Goal: Transaction & Acquisition: Obtain resource

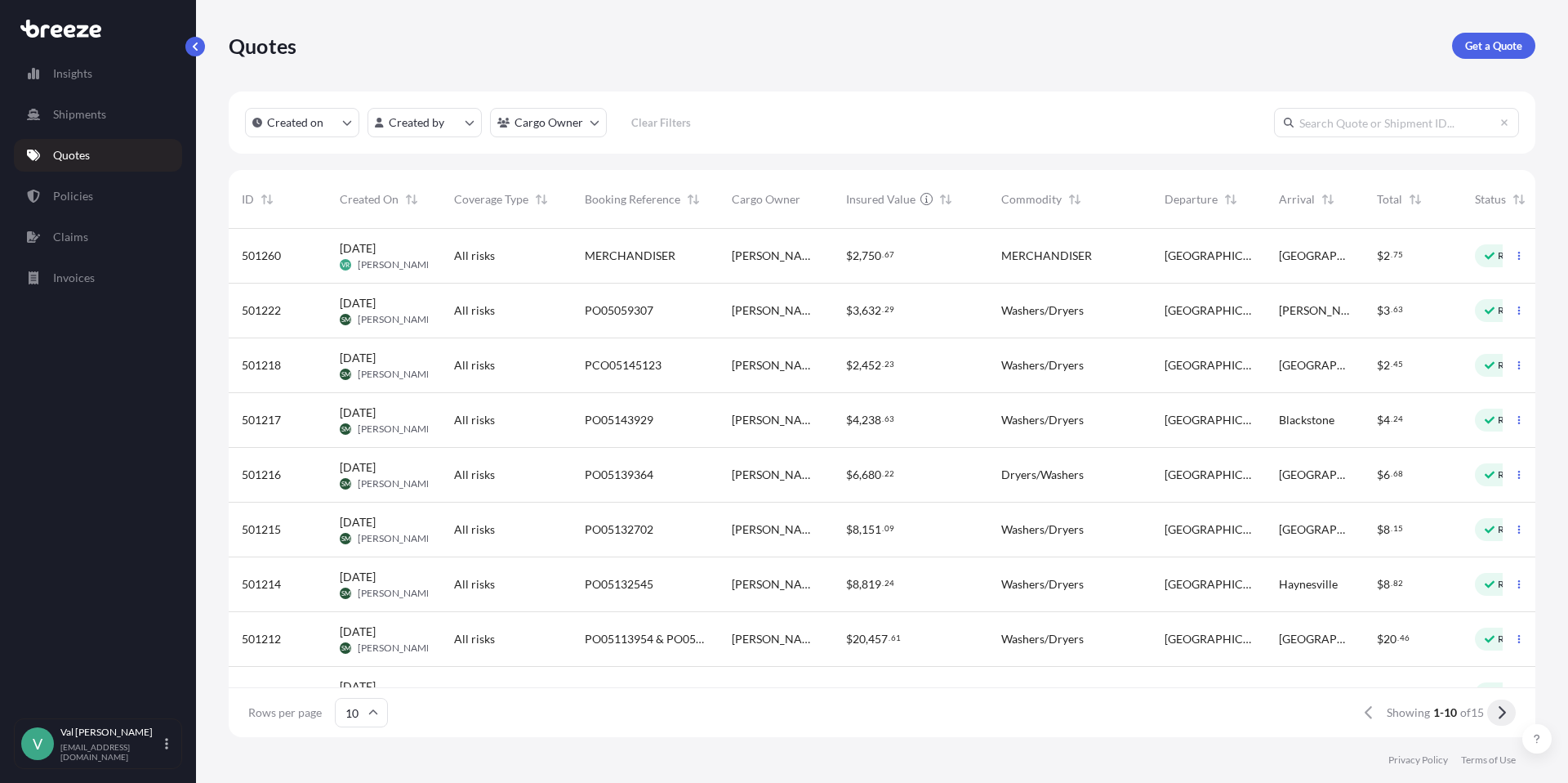
click at [1502, 709] on icon at bounding box center [1502, 713] width 8 height 14
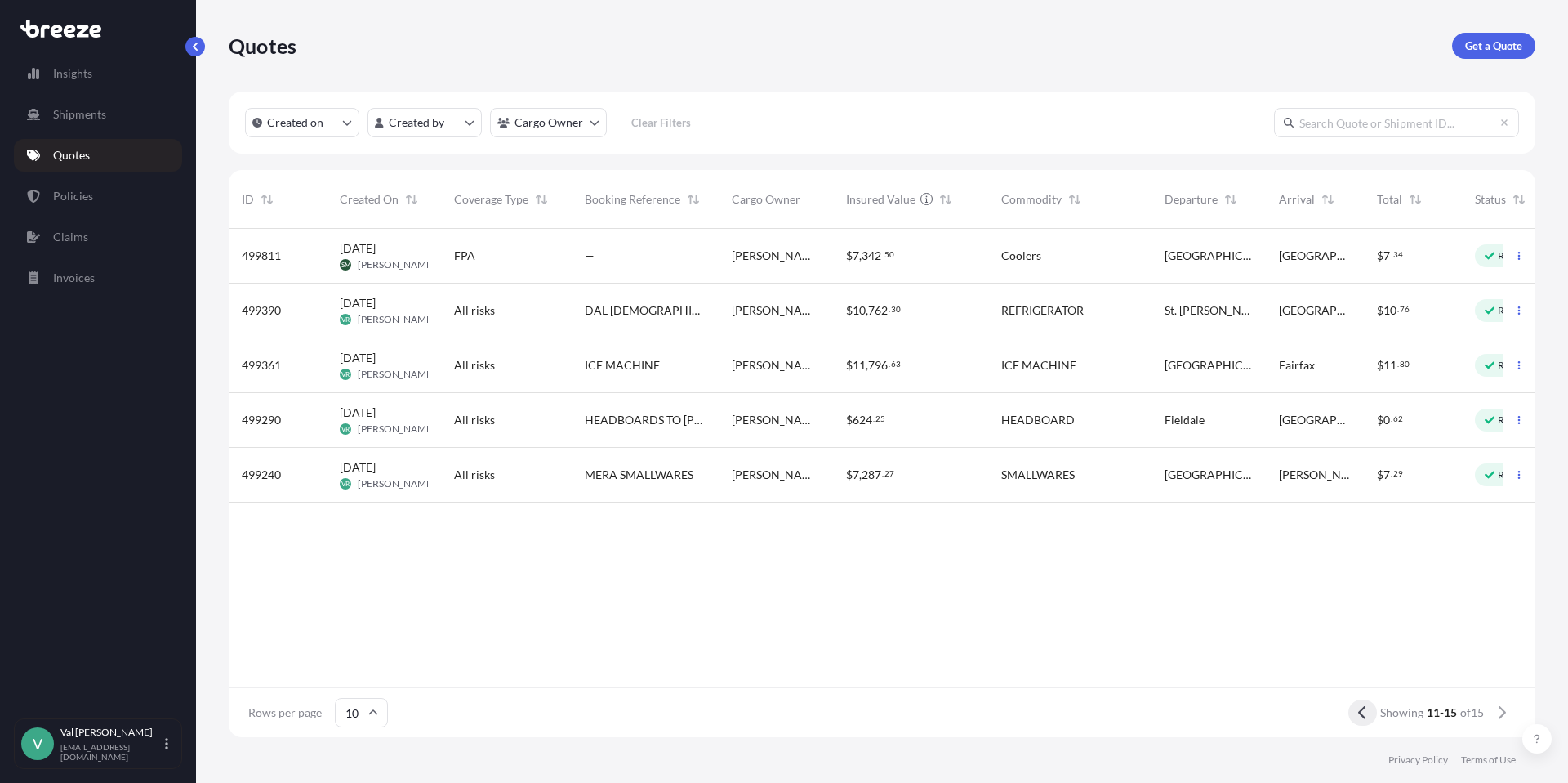
click at [1361, 711] on icon at bounding box center [1362, 712] width 9 height 14
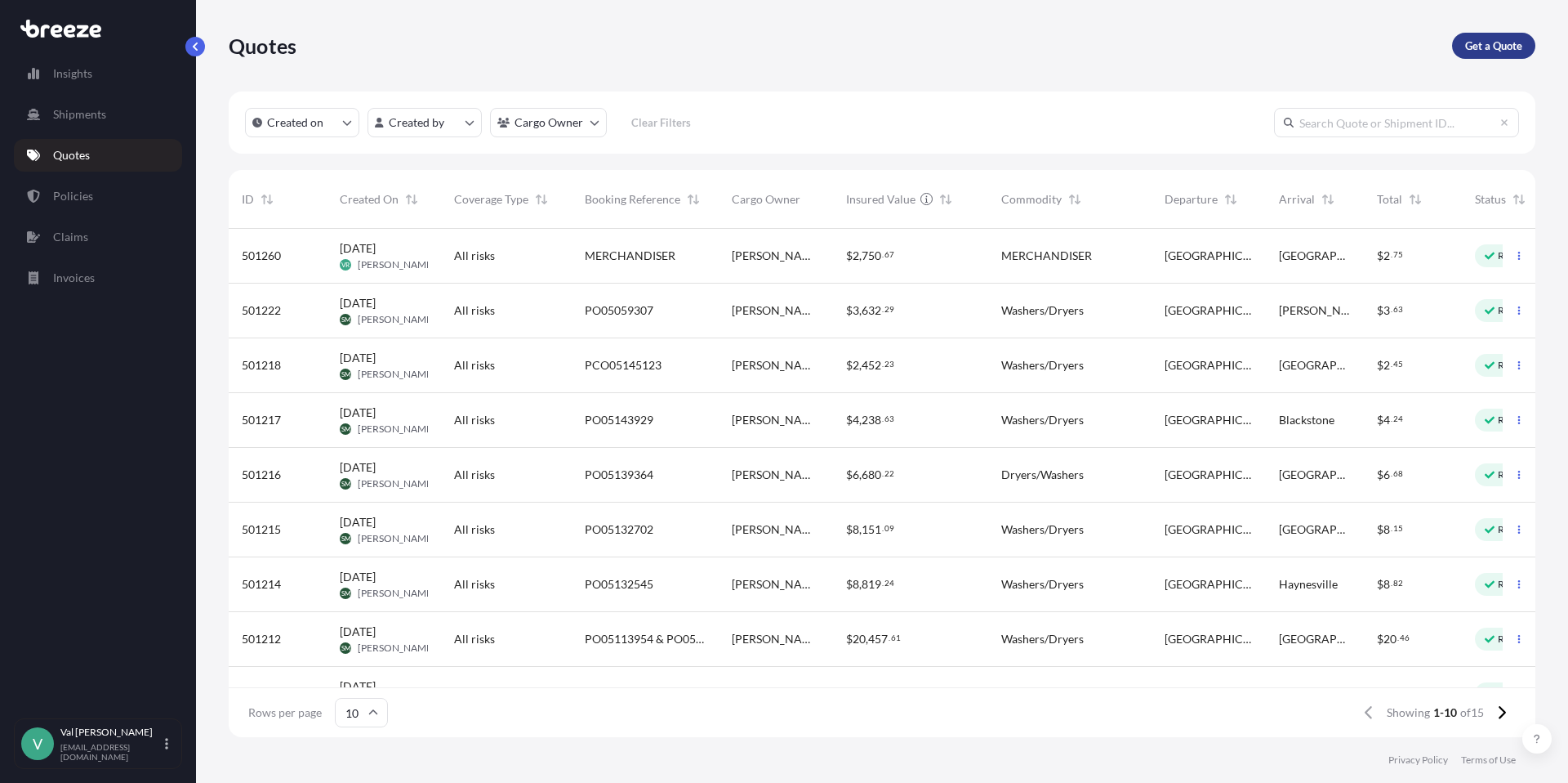
click at [1486, 47] on p "Get a Quote" at bounding box center [1493, 45] width 57 height 16
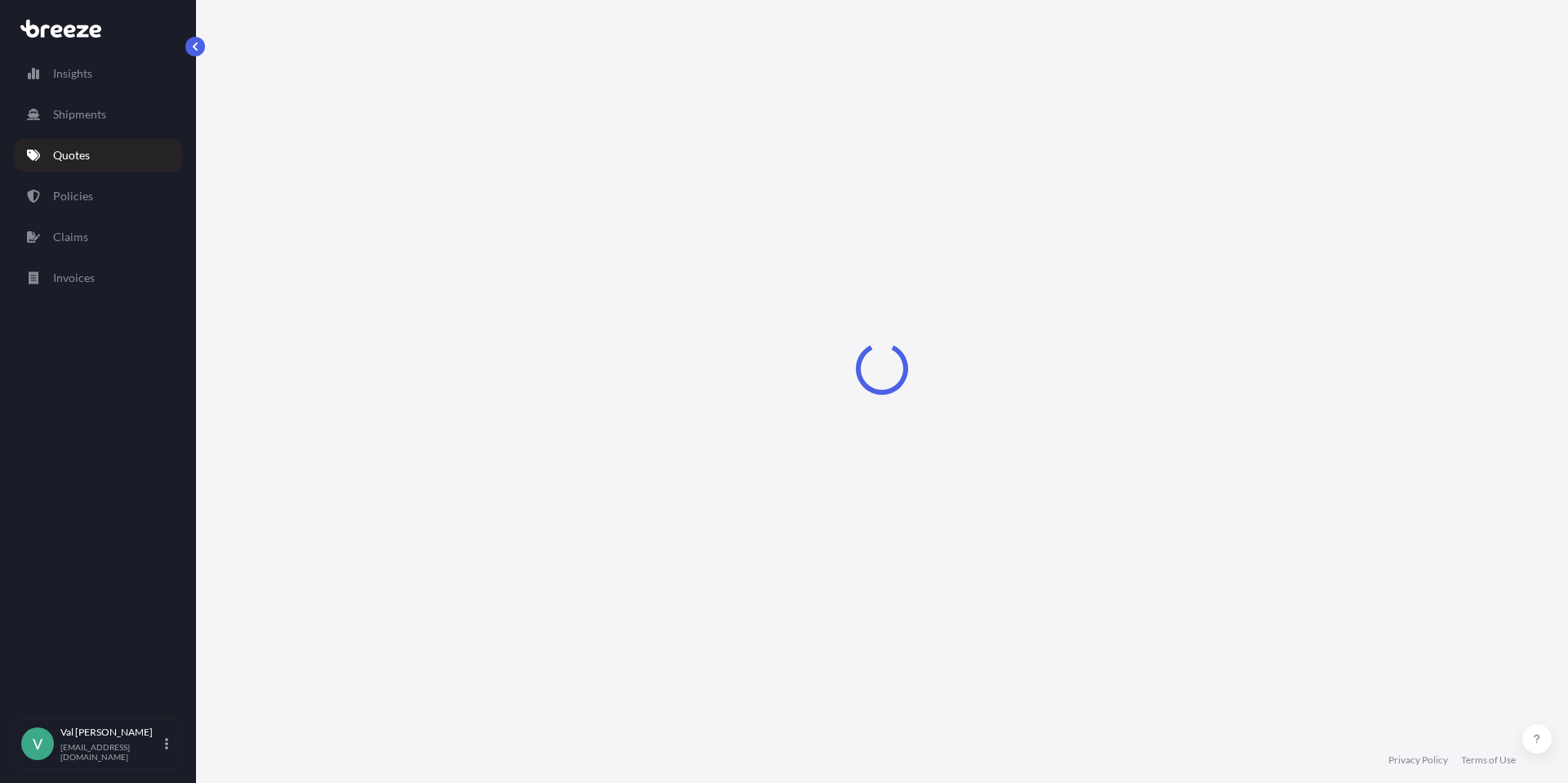
select select "Sea"
select select "1"
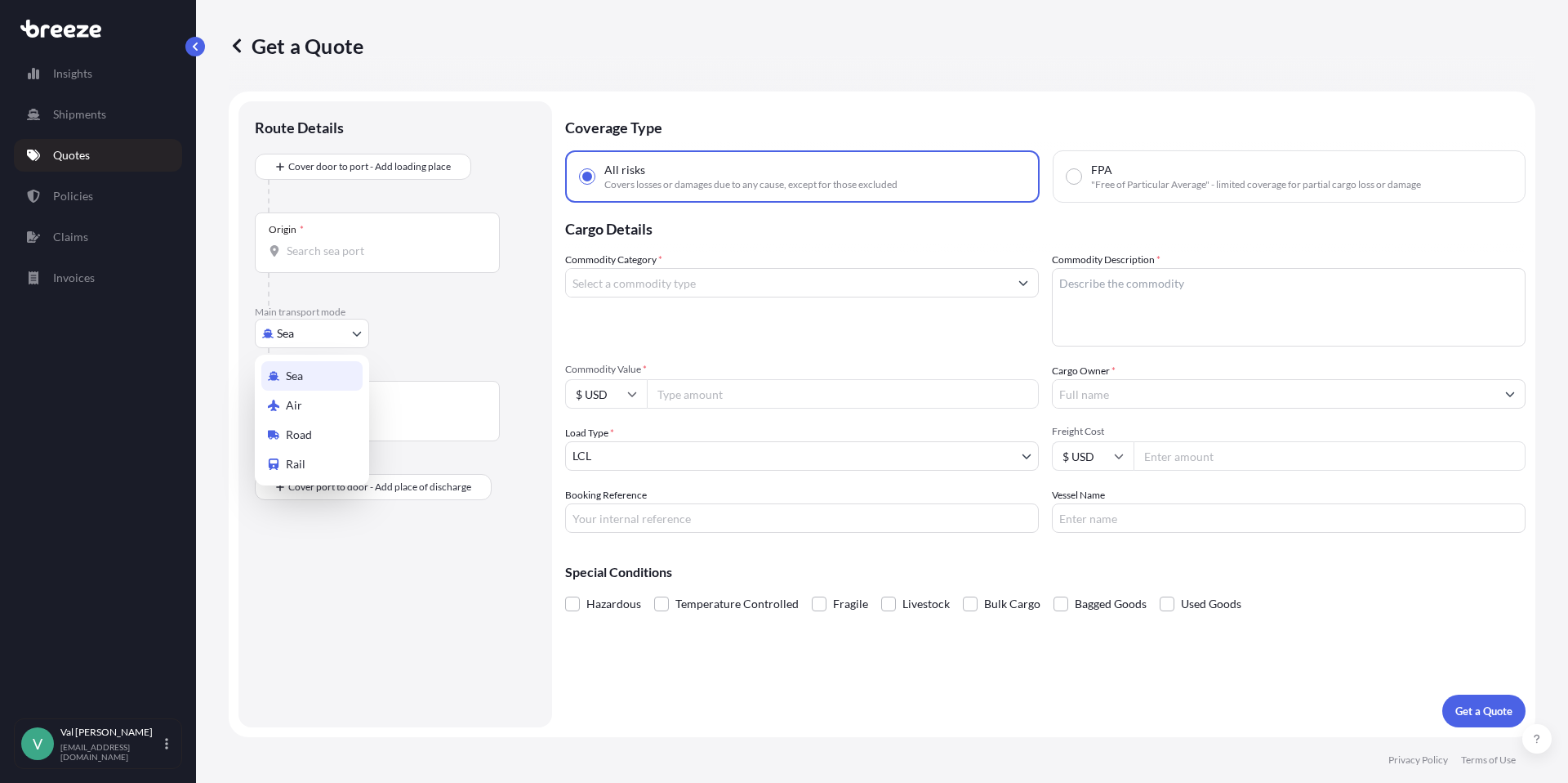
click at [307, 333] on body "Insights Shipments Quotes Policies Claims Invoices V [PERSON_NAME] [PERSON_NAME…" at bounding box center [784, 392] width 1568 height 783
click at [306, 428] on span "Road" at bounding box center [299, 434] width 26 height 16
select select "Road"
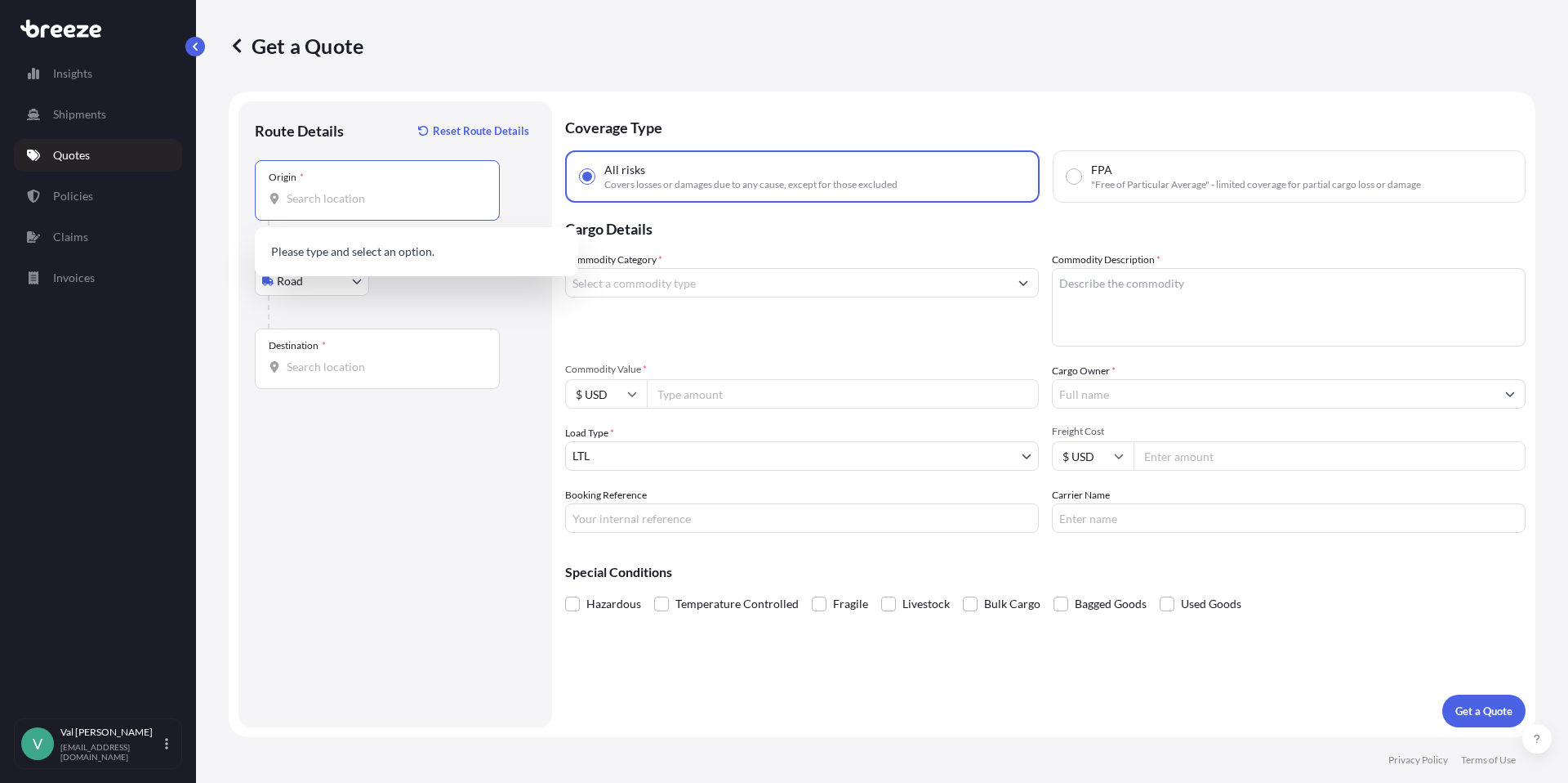
paste input "L4C 1A6,"
click at [308, 195] on input "L4C 1A6," at bounding box center [373, 198] width 173 height 16
click at [333, 201] on input "L4C1A6," at bounding box center [373, 198] width 173 height 16
click at [333, 197] on input "L4C1A6" at bounding box center [373, 198] width 173 height 16
click at [379, 252] on span "[GEOGRAPHIC_DATA], [GEOGRAPHIC_DATA]" at bounding box center [429, 253] width 238 height 16
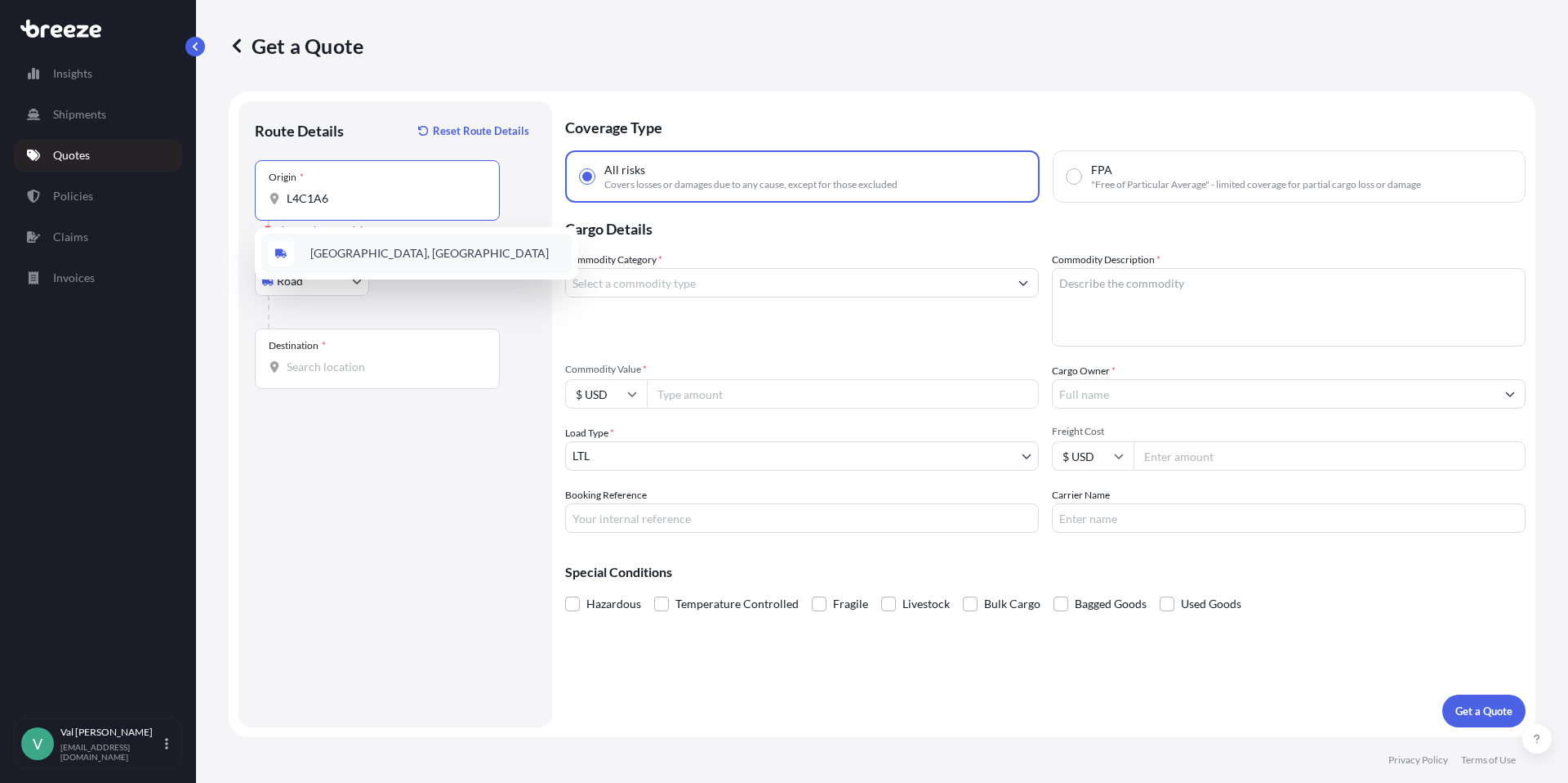
type input "[GEOGRAPHIC_DATA], [GEOGRAPHIC_DATA]"
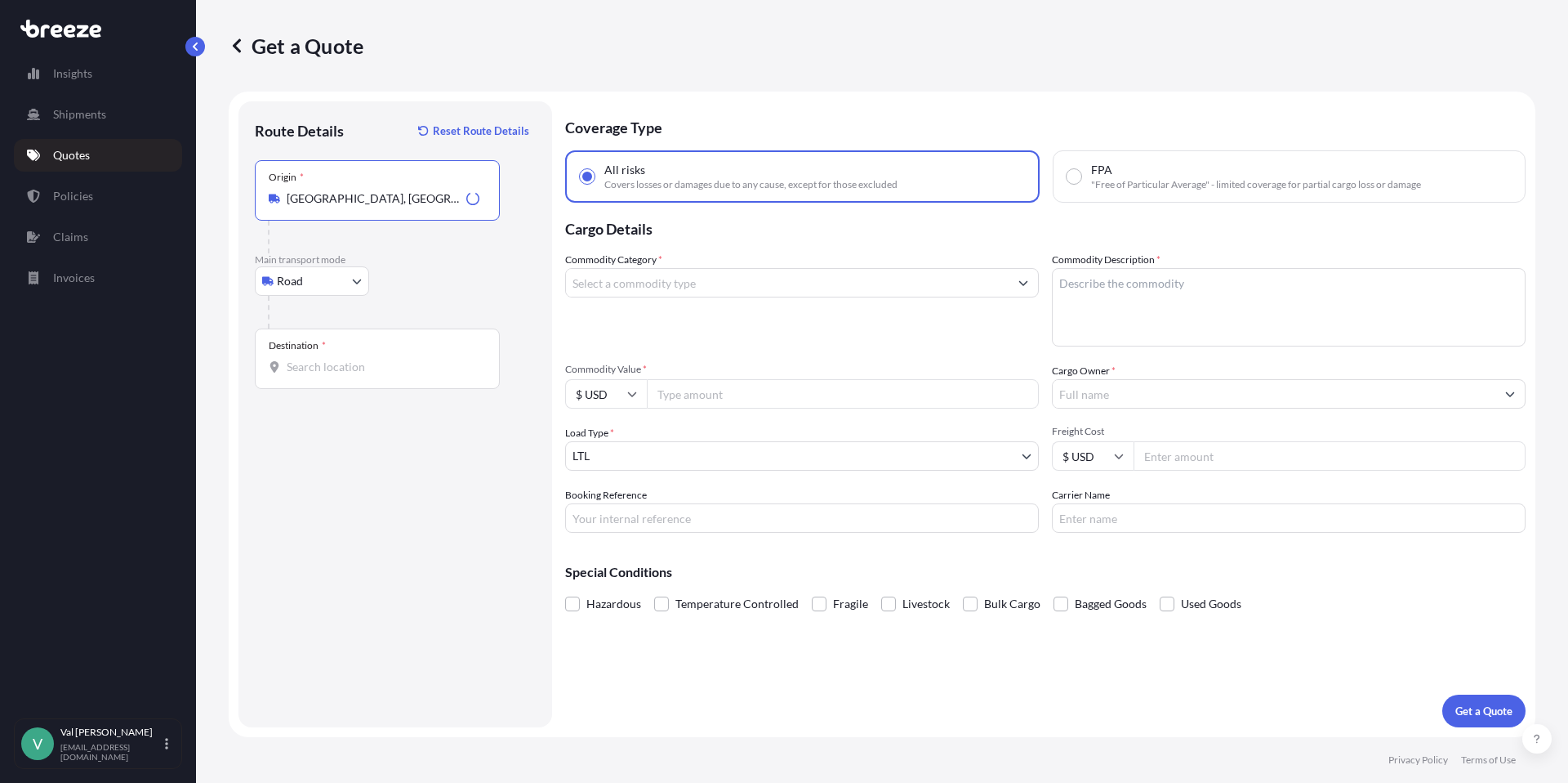
click at [342, 371] on input "Destination *" at bounding box center [383, 366] width 193 height 16
type input "92702"
click at [327, 365] on input "92702" at bounding box center [373, 366] width 173 height 16
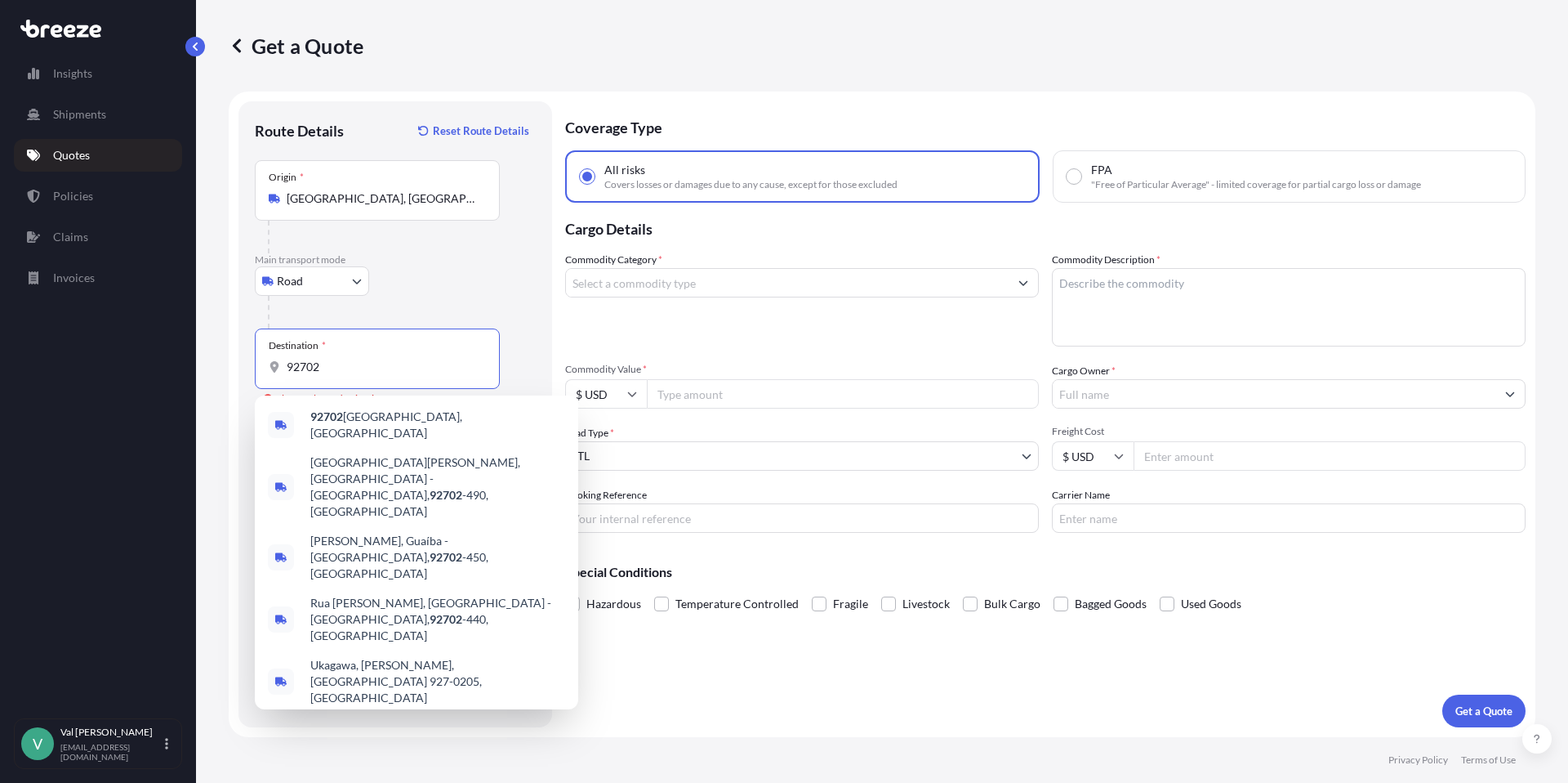
drag, startPoint x: 331, startPoint y: 364, endPoint x: 253, endPoint y: 356, distance: 78.4
click at [253, 356] on div "Route Details Reset Route Details Place of loading Road Road Rail Origin * [GEO…" at bounding box center [394, 414] width 313 height 626
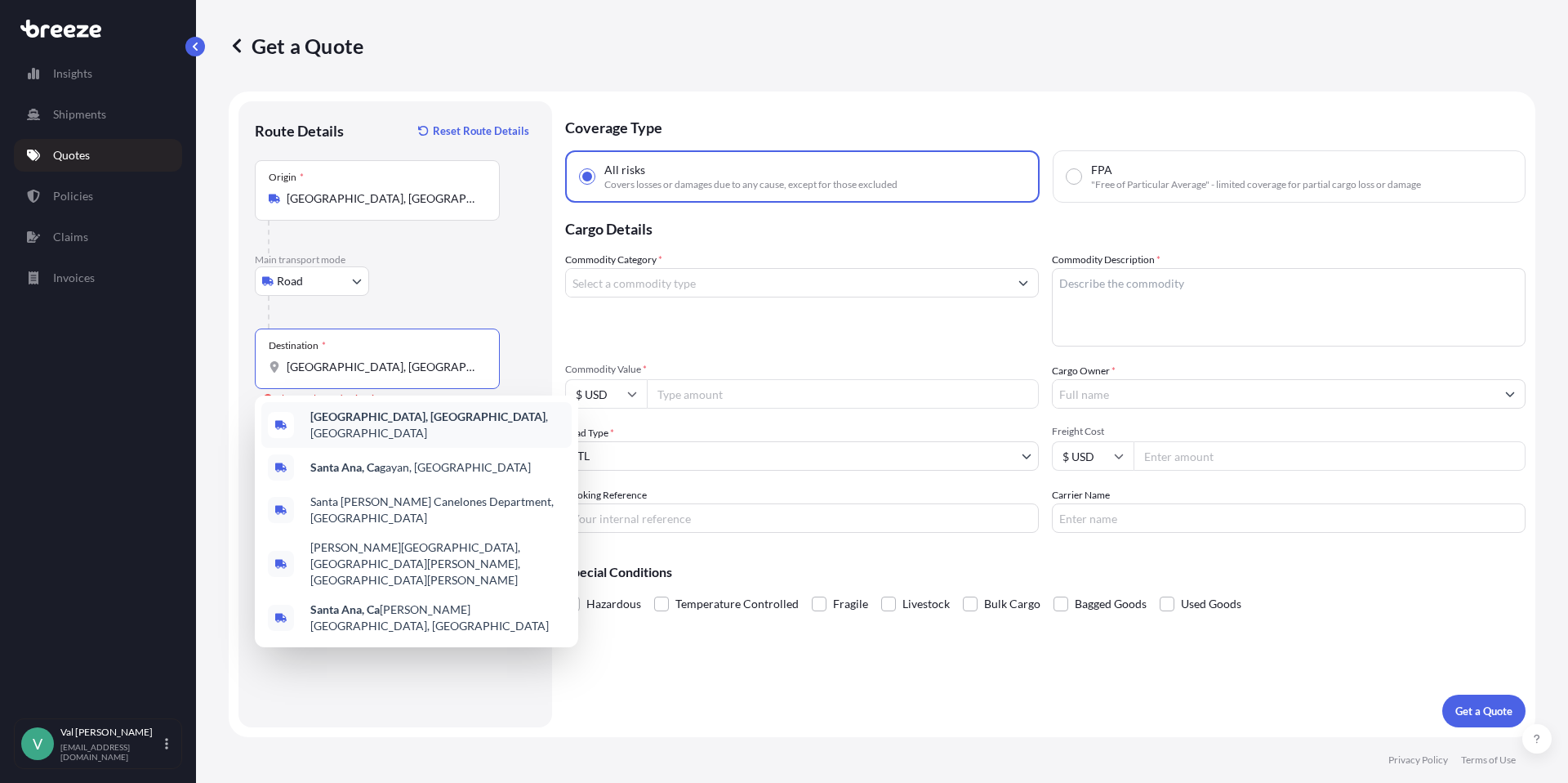
click at [369, 419] on b "[GEOGRAPHIC_DATA], [GEOGRAPHIC_DATA]" at bounding box center [428, 416] width 235 height 14
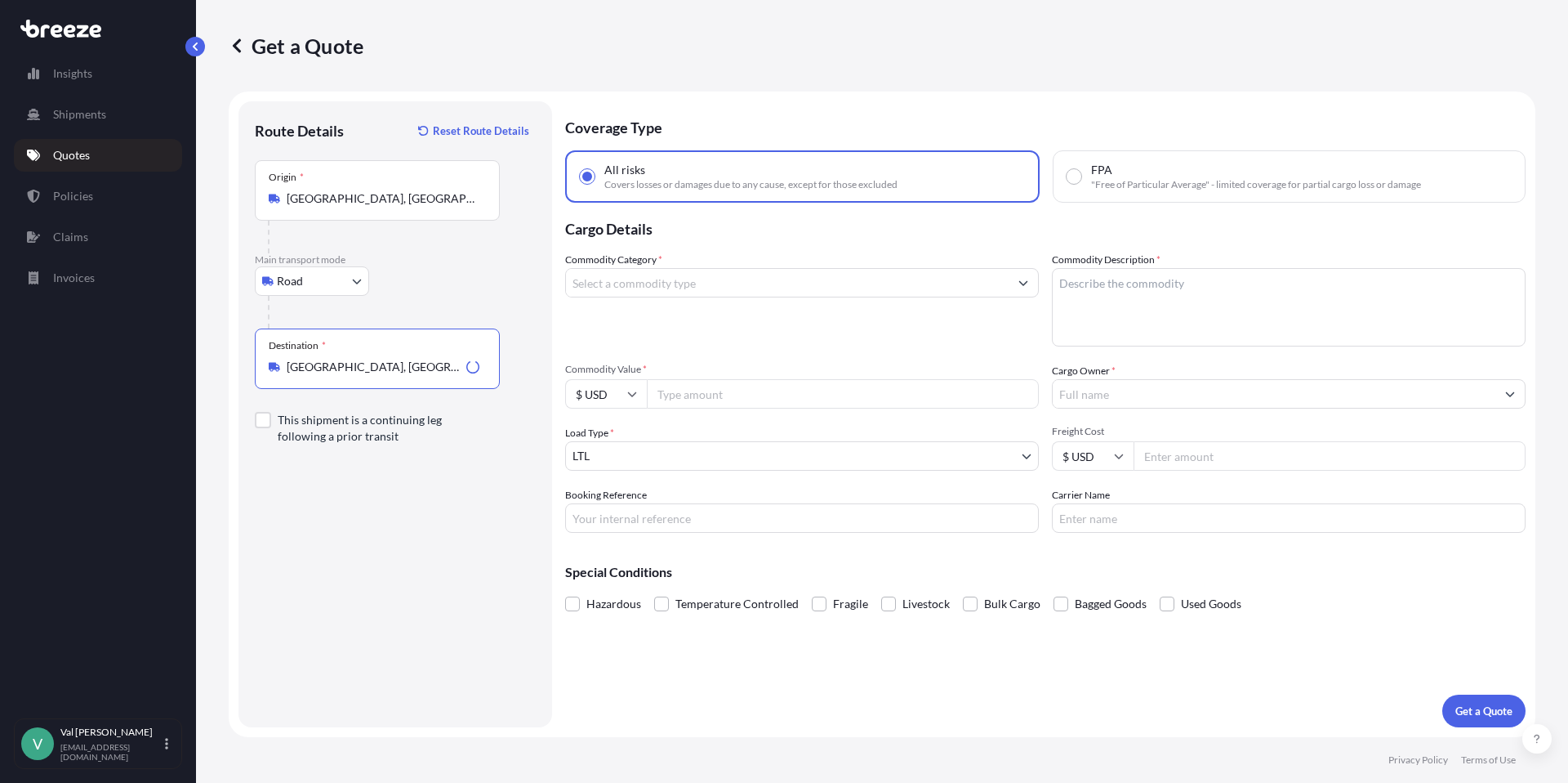
type input "[GEOGRAPHIC_DATA], [GEOGRAPHIC_DATA], [GEOGRAPHIC_DATA]"
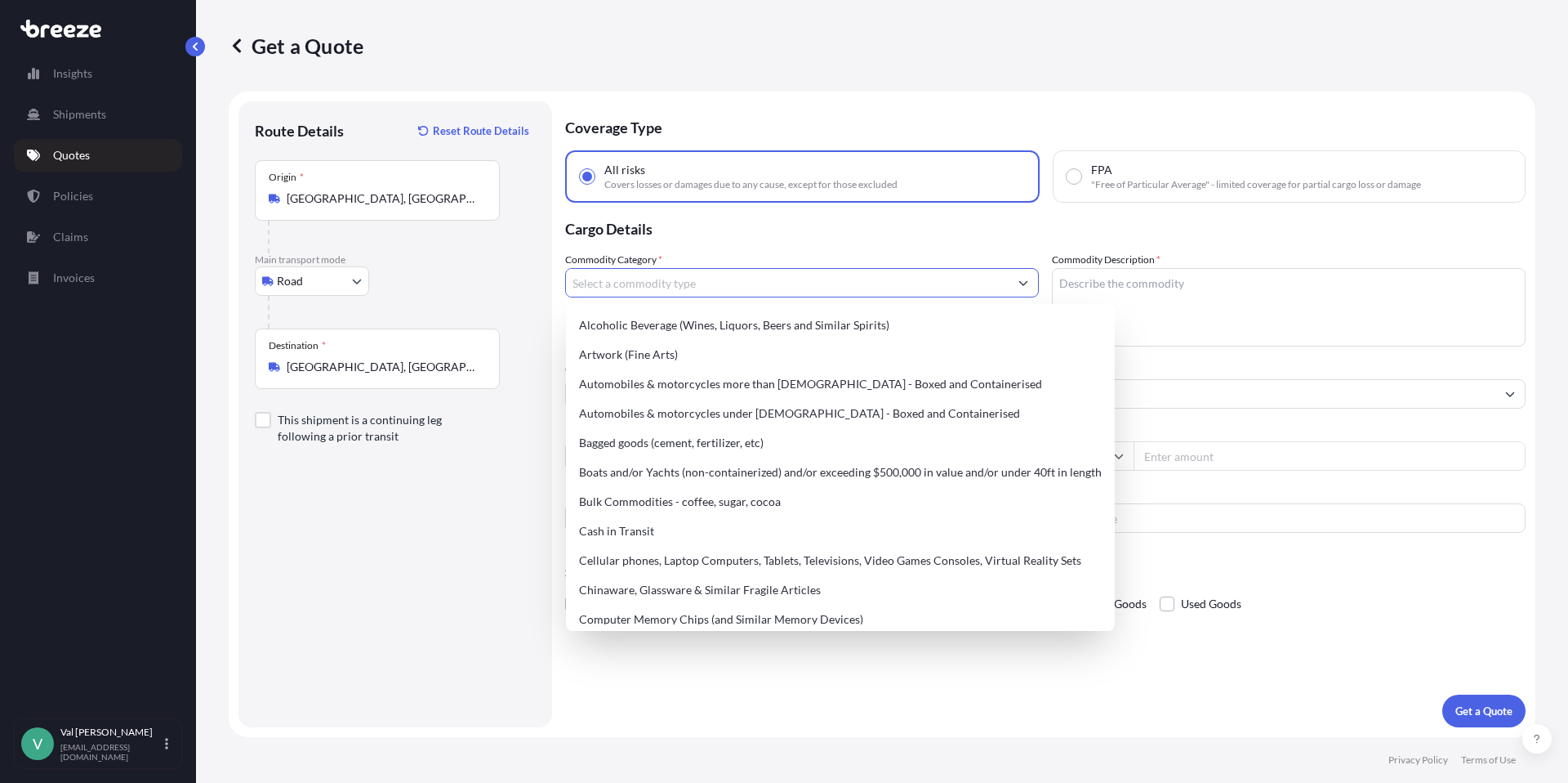
click at [698, 286] on input "Commodity Category *" at bounding box center [786, 283] width 442 height 29
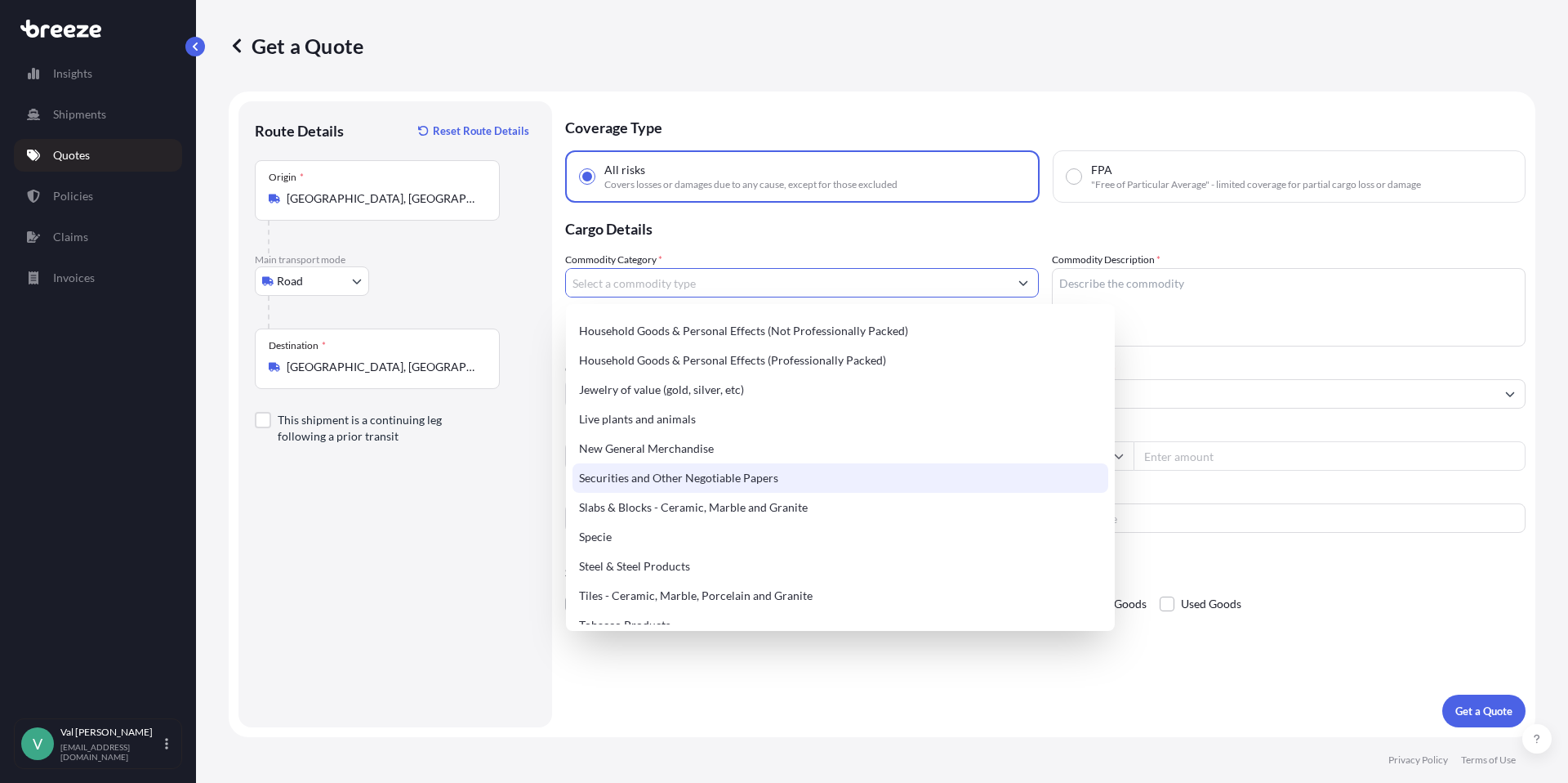
scroll to position [567, 0]
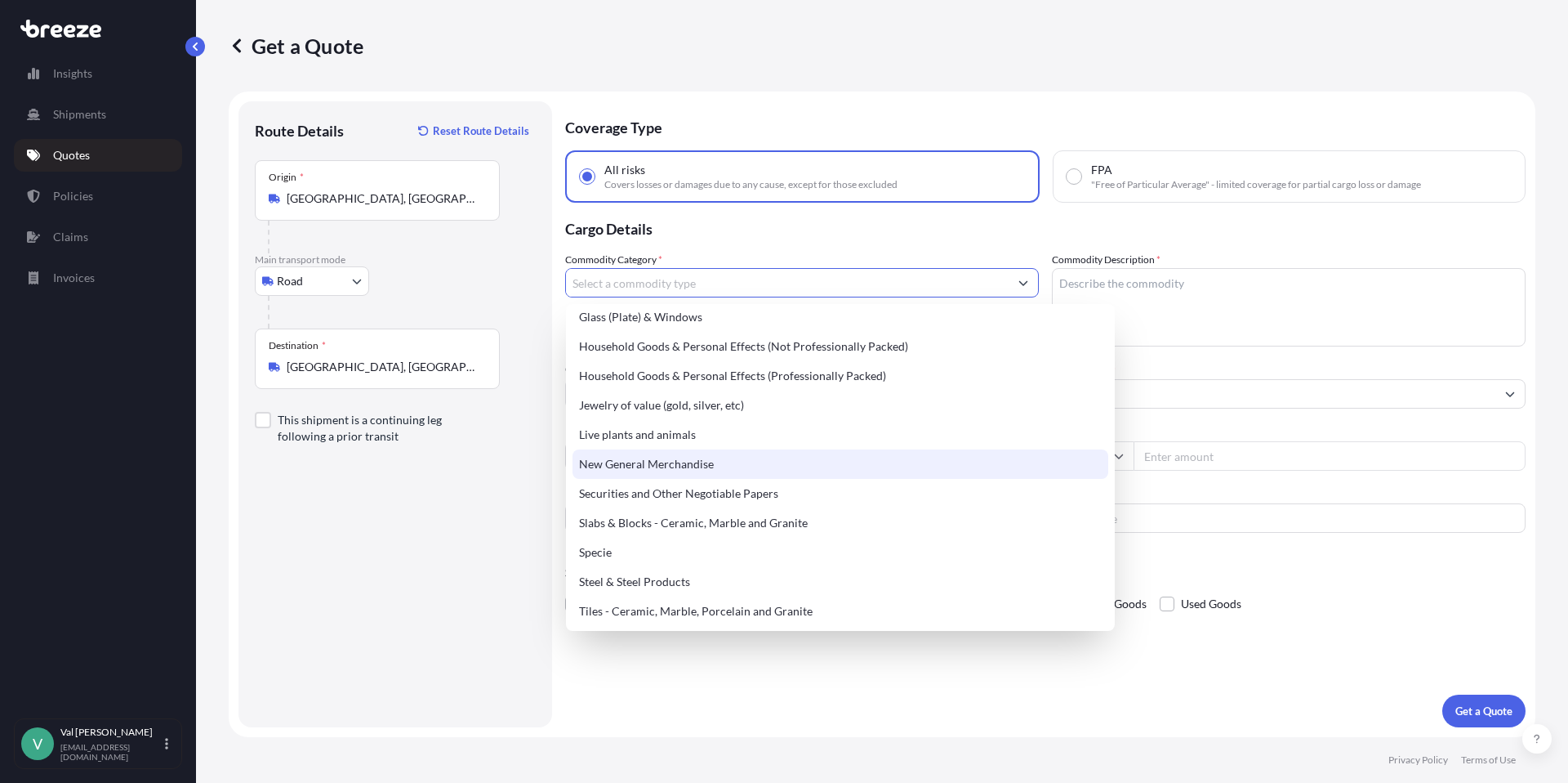
click at [690, 460] on div "New General Merchandise" at bounding box center [840, 464] width 536 height 29
type input "New General Merchandise"
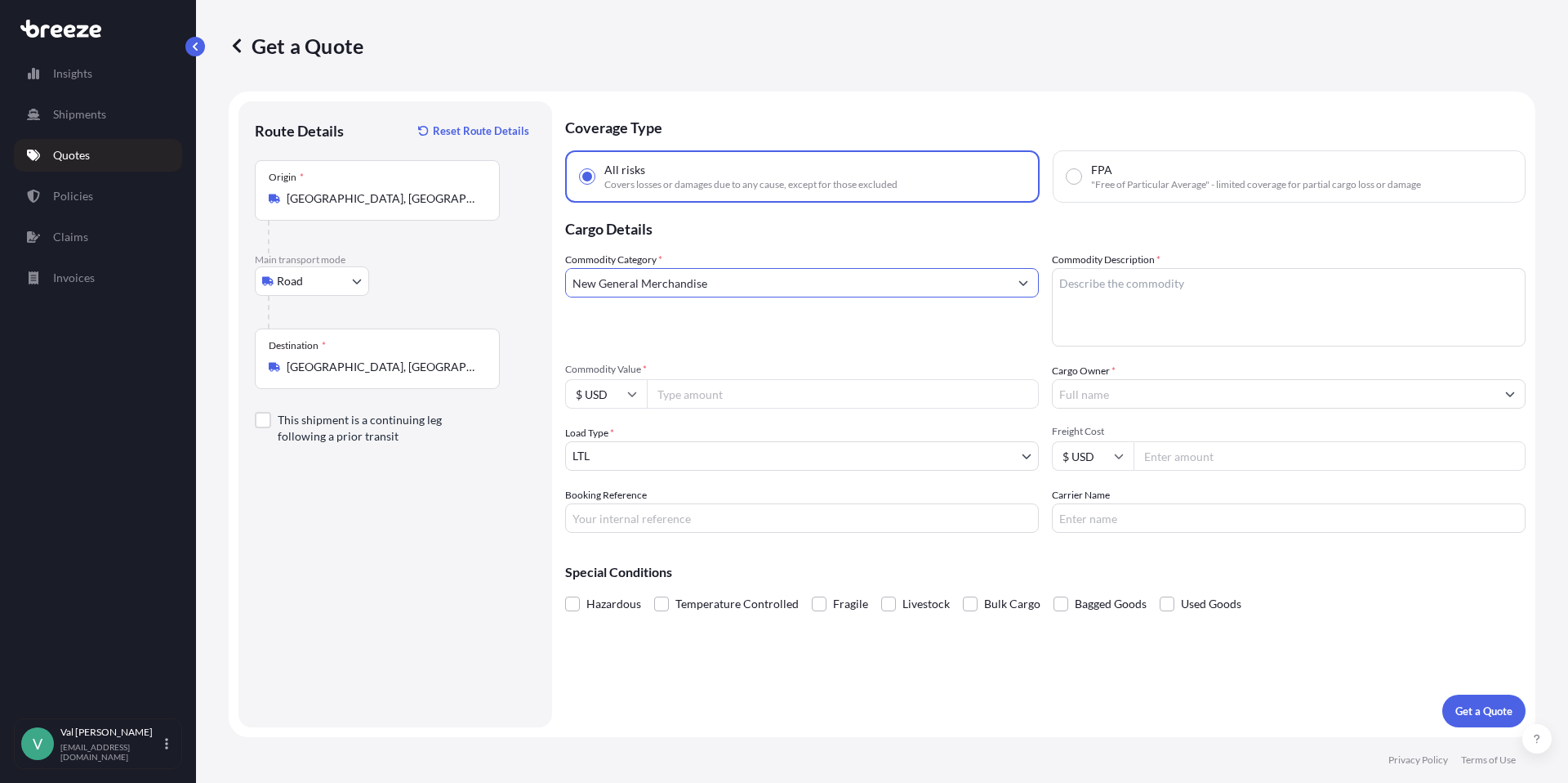
click at [687, 393] on input "Commodity Value *" at bounding box center [842, 393] width 392 height 29
type input "3000"
click at [644, 522] on input "Booking Reference" at bounding box center [801, 518] width 473 height 29
type input "54040"
click at [1199, 296] on textarea "Commodity Description *" at bounding box center [1288, 307] width 473 height 78
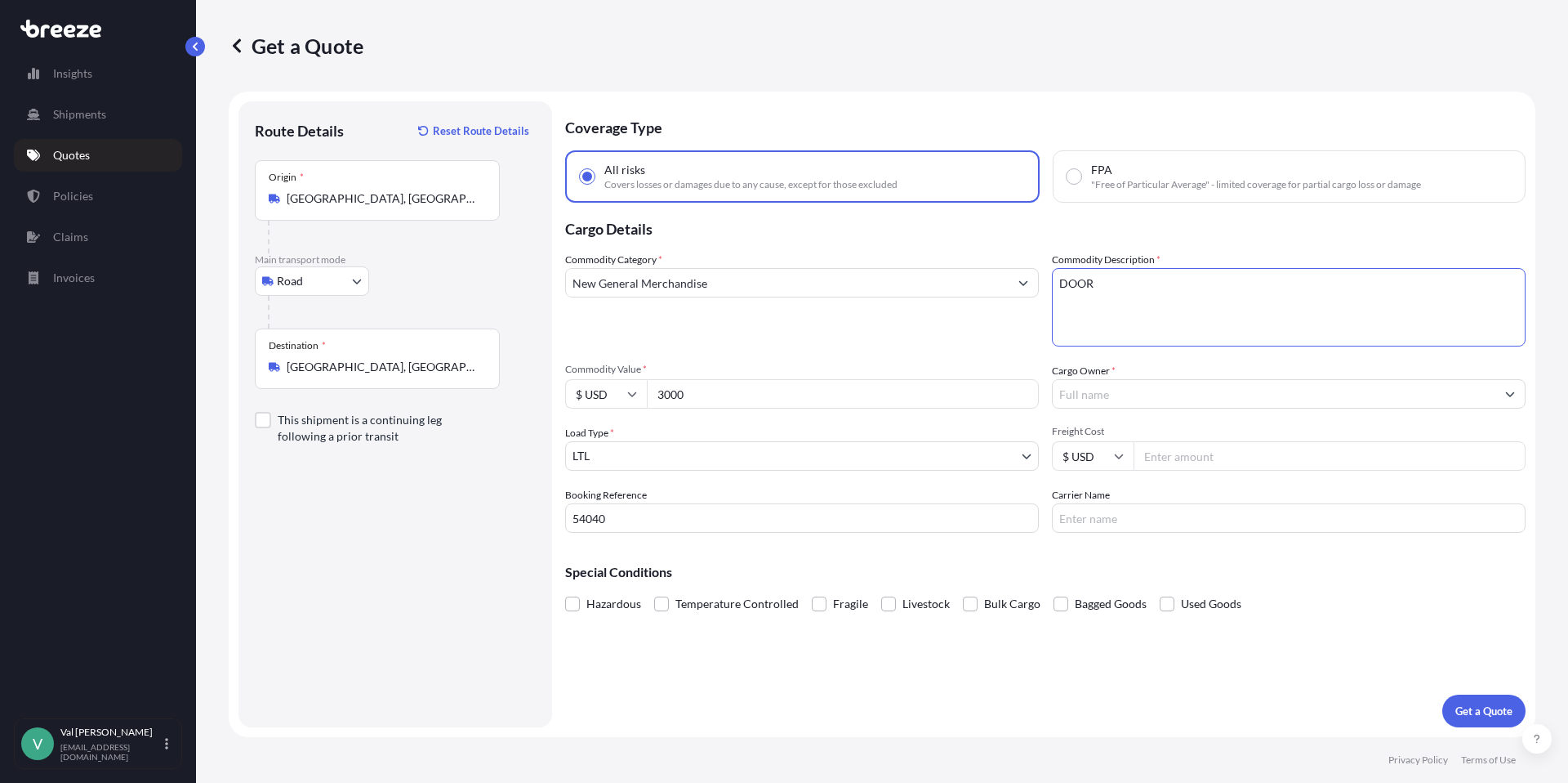
type textarea "DOOR"
click at [1196, 392] on input "Cargo Owner *" at bounding box center [1273, 393] width 442 height 29
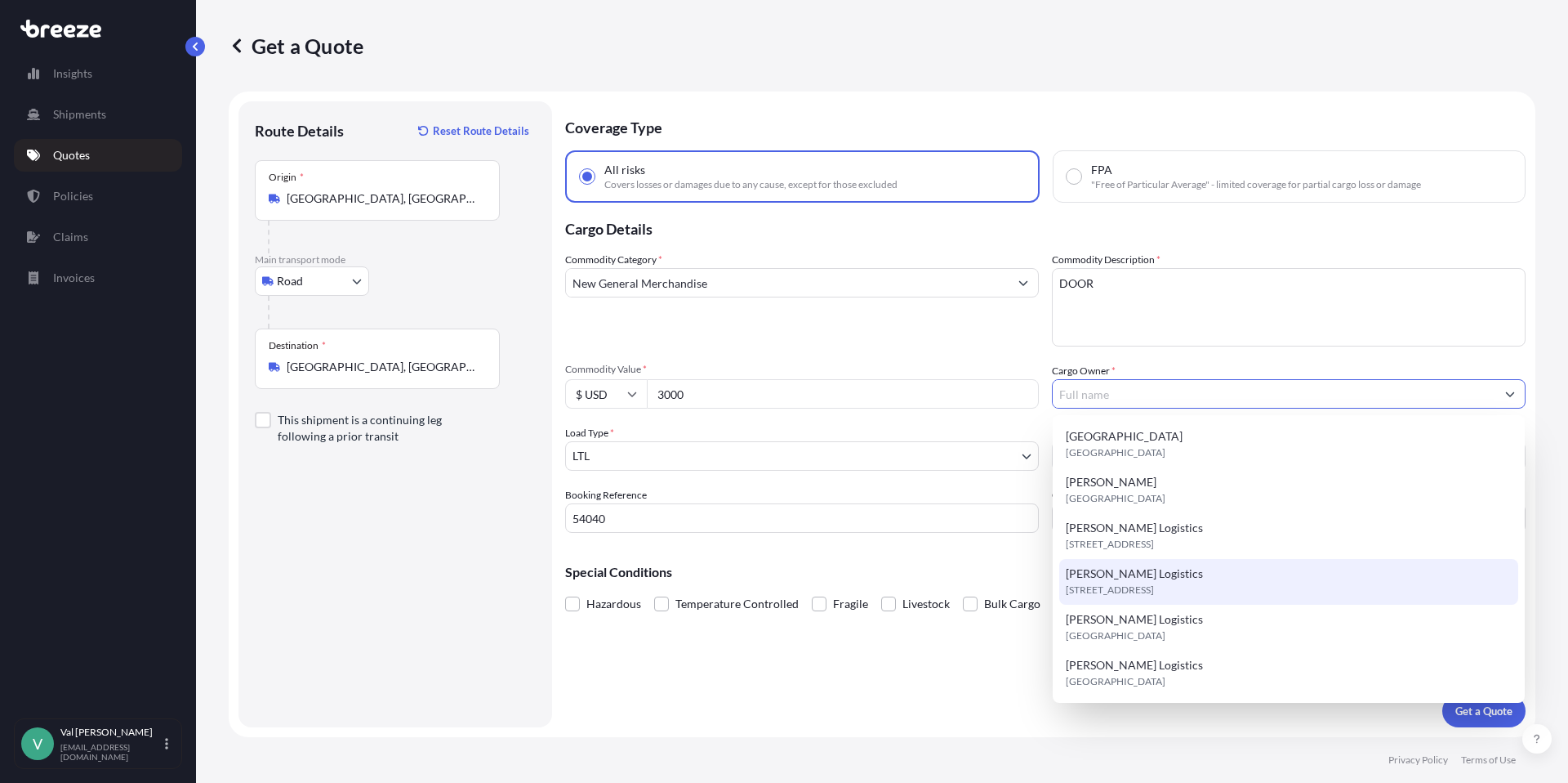
click at [1135, 578] on span "[PERSON_NAME] Logistics" at bounding box center [1134, 573] width 137 height 16
type input "[PERSON_NAME] Logistics"
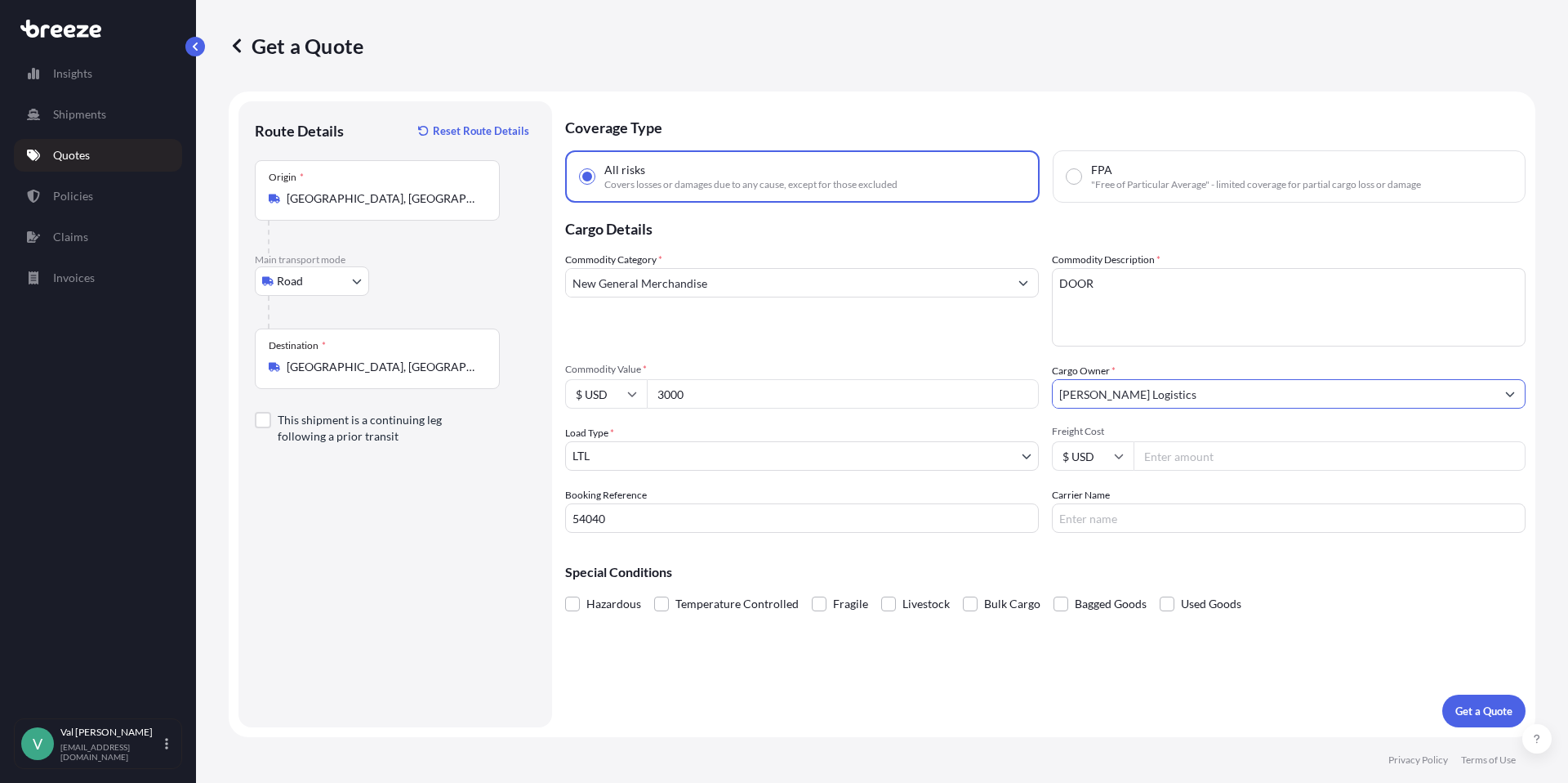
click at [1174, 454] on input "Freight Cost" at bounding box center [1329, 455] width 392 height 29
type input "818.67"
click at [1194, 520] on input "Carrier Name" at bounding box center [1288, 518] width 473 height 29
type input "XPO LOGISTICS"
click at [1497, 709] on p "Get a Quote" at bounding box center [1483, 711] width 57 height 16
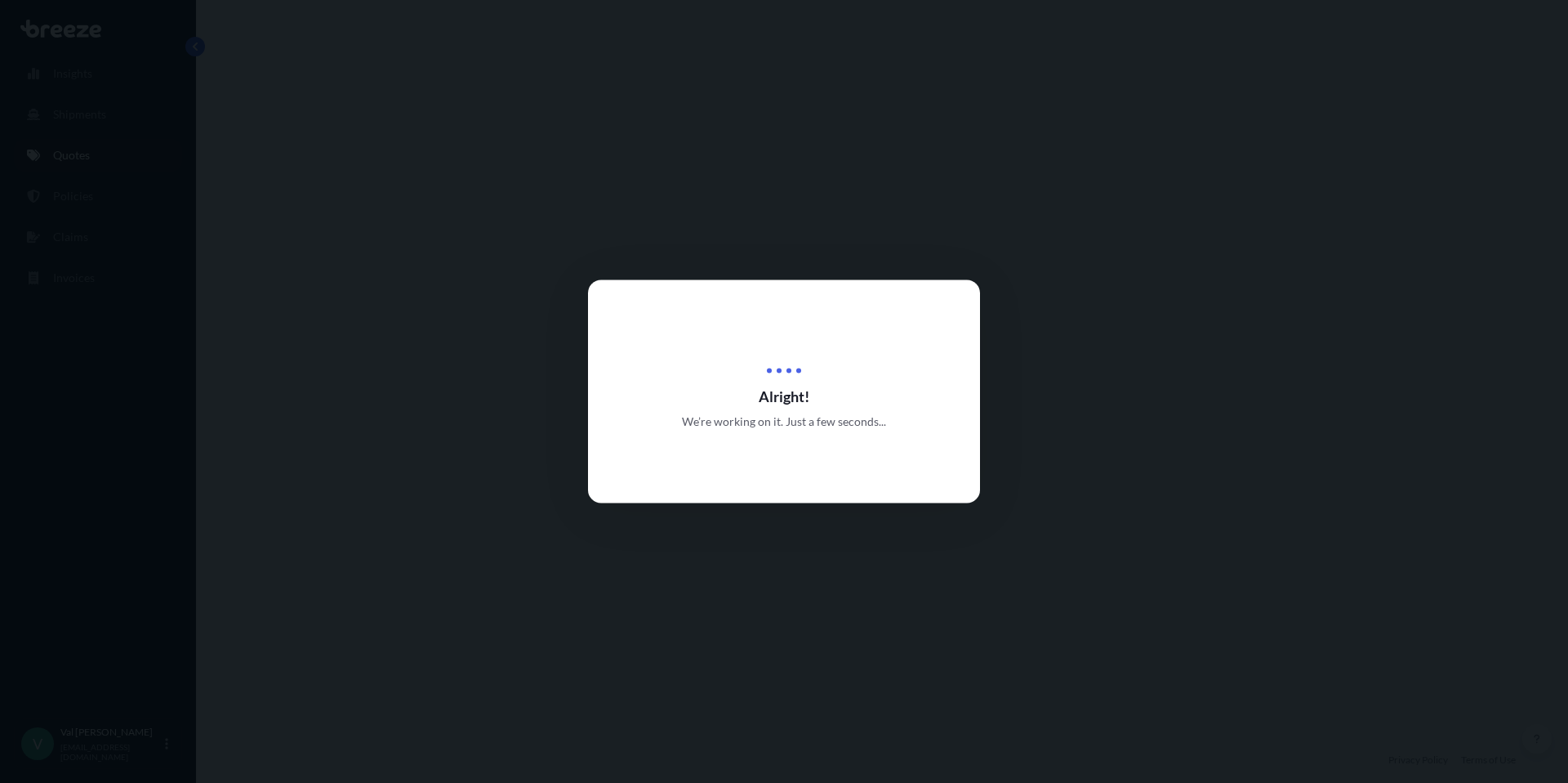
select select "Road"
select select "1"
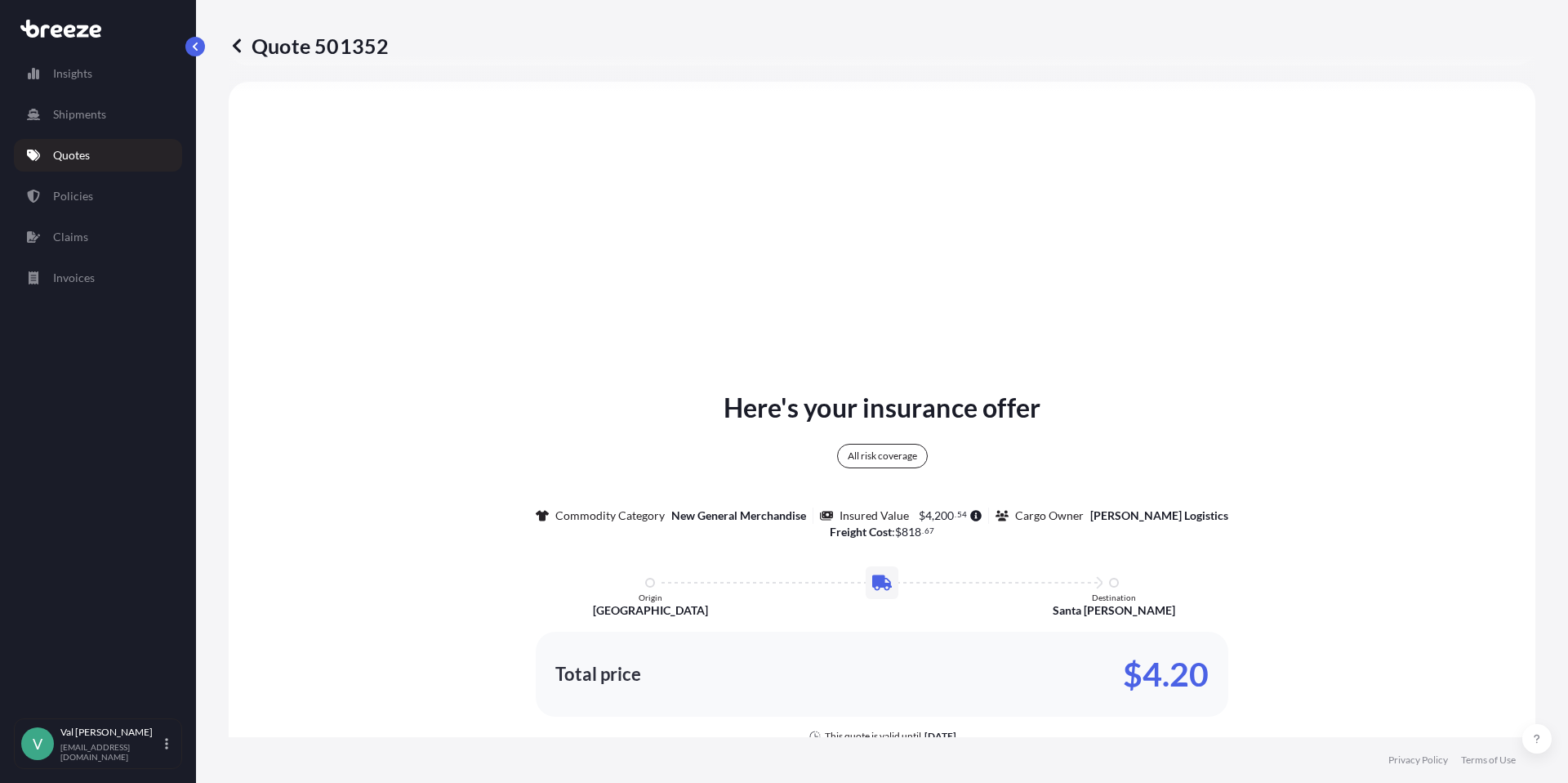
scroll to position [596, 0]
